Goal: Navigation & Orientation: Go to known website

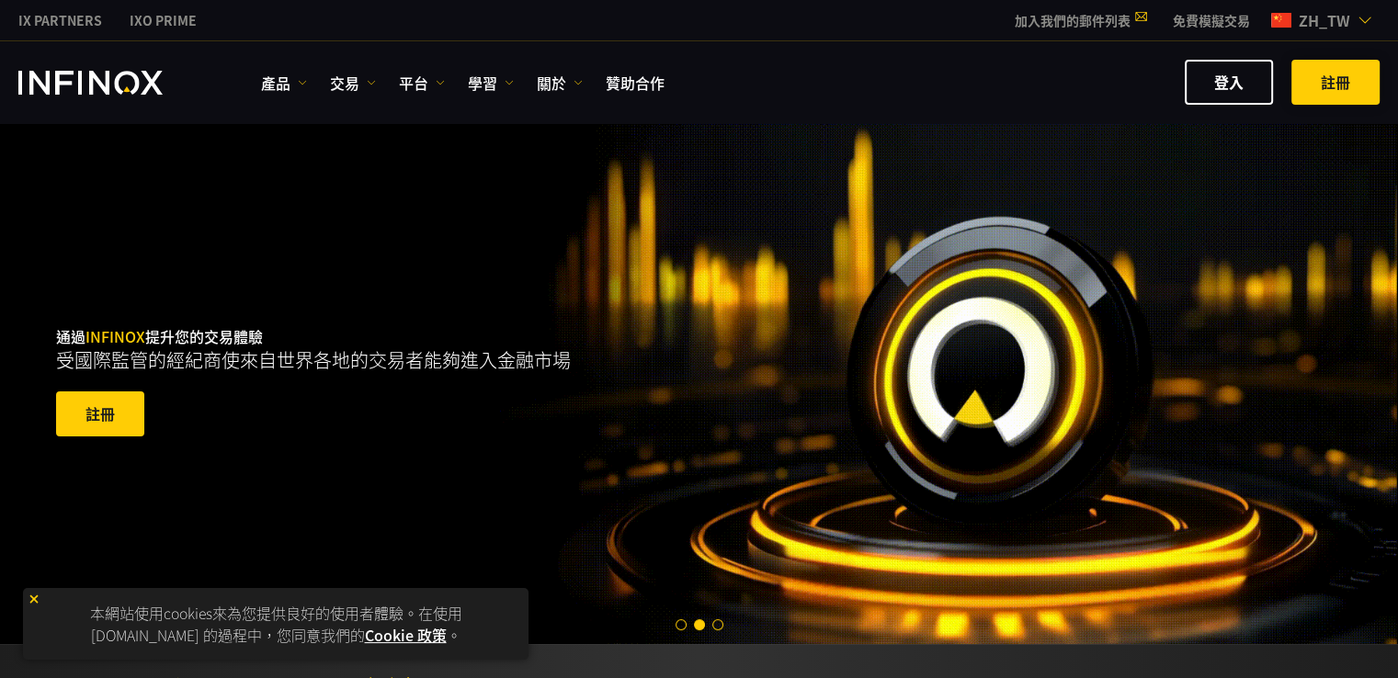
click at [1335, 83] on span at bounding box center [1335, 83] width 0 height 0
